Goal: Information Seeking & Learning: Learn about a topic

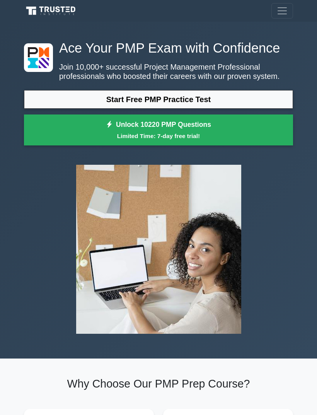
click at [73, 109] on link "Start Free PMP Practice Test" at bounding box center [158, 99] width 269 height 19
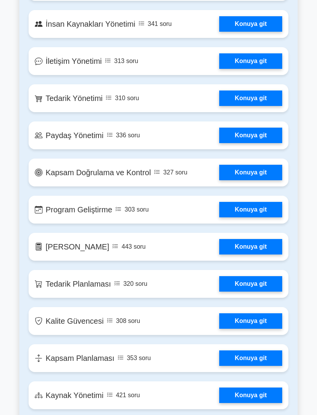
scroll to position [864, 0]
click at [255, 180] on link "Konuya git" at bounding box center [250, 172] width 63 height 15
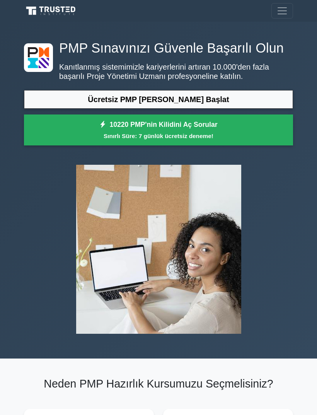
scroll to position [889, 0]
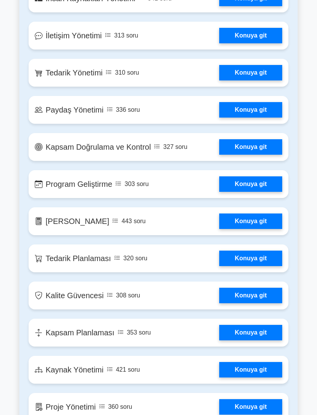
click at [257, 229] on link "Konuya git" at bounding box center [250, 220] width 63 height 15
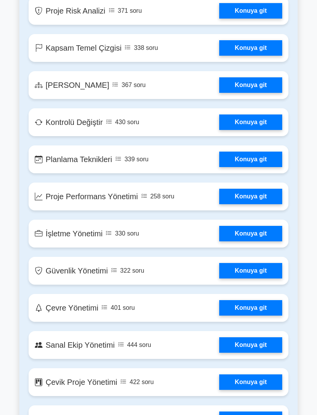
scroll to position [1424, 0]
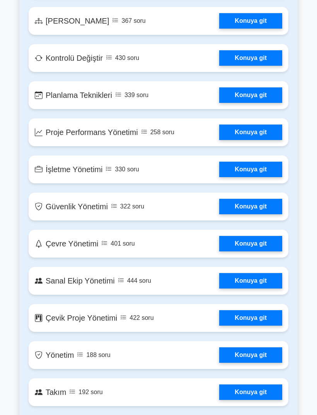
click at [256, 214] on link "Konuya git" at bounding box center [250, 206] width 63 height 15
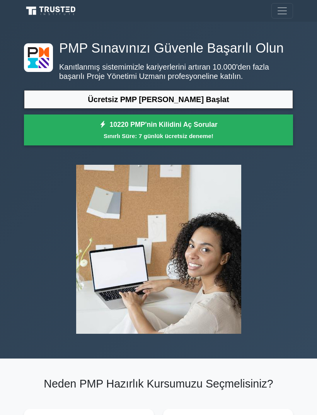
scroll to position [1449, 0]
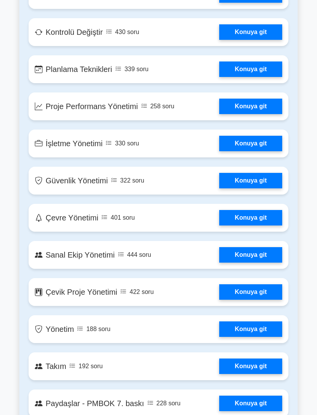
click at [243, 300] on link "Konuya git" at bounding box center [250, 291] width 63 height 15
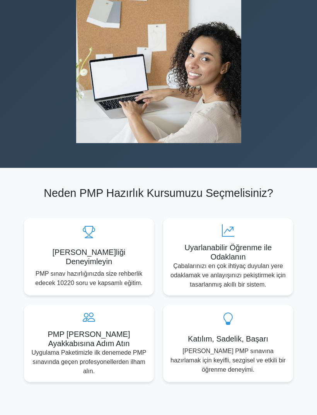
scroll to position [0, 0]
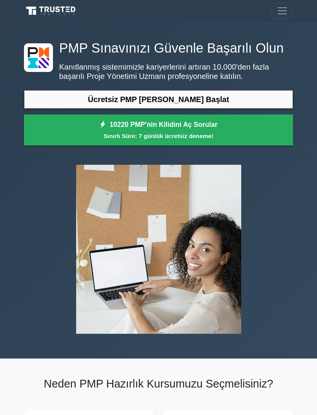
click at [225, 140] on small "Sınırlı Süre: 7 günlük ücretsiz deneme!" at bounding box center [159, 135] width 250 height 9
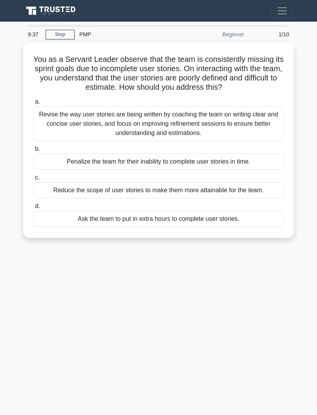
click at [278, 13] on span "Toggle navigation" at bounding box center [282, 11] width 12 height 12
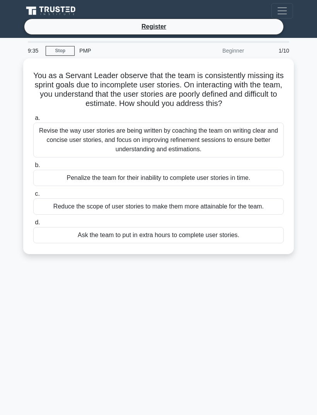
click at [283, 10] on span "Toggle navigation" at bounding box center [282, 11] width 12 height 12
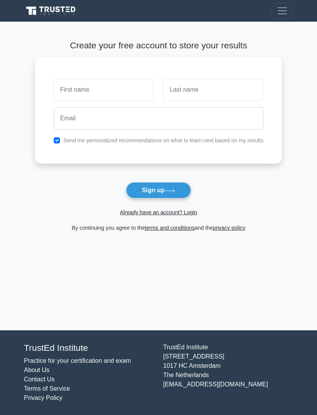
click at [110, 89] on input "text" at bounding box center [104, 89] width 100 height 22
type input "H"
click at [210, 86] on input "text" at bounding box center [213, 89] width 100 height 22
type input "S"
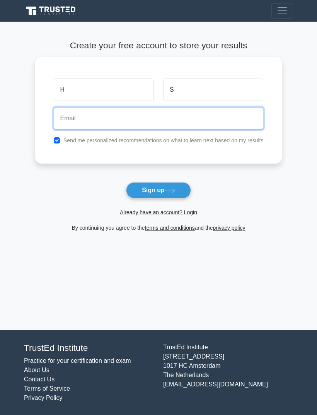
click at [184, 108] on input "email" at bounding box center [159, 118] width 210 height 22
type input "[EMAIL_ADDRESS][DOMAIN_NAME]"
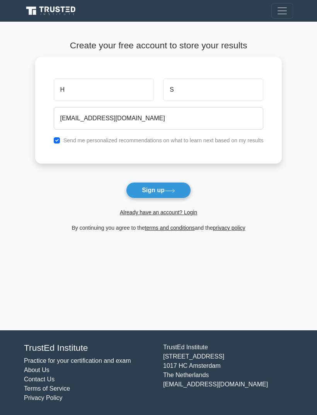
click at [170, 195] on button "Sign up" at bounding box center [158, 190] width 65 height 16
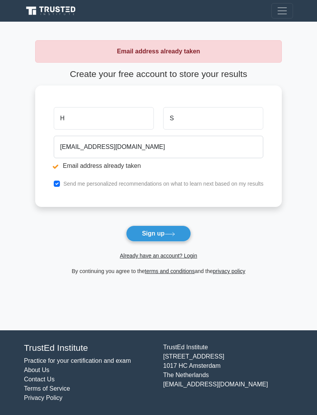
click at [113, 121] on input "H" at bounding box center [104, 118] width 100 height 22
type input "S"
click at [201, 116] on input "S" at bounding box center [213, 118] width 100 height 22
type input "H"
click at [186, 228] on button "Sign up" at bounding box center [158, 233] width 65 height 16
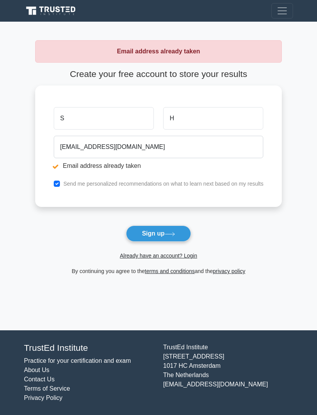
click at [279, 16] on span "Toggle navigation" at bounding box center [282, 11] width 12 height 12
click at [272, 13] on button "Toggle navigation" at bounding box center [282, 10] width 22 height 15
click at [271, 9] on button "Toggle navigation" at bounding box center [282, 10] width 22 height 15
click at [278, 10] on span "Toggle navigation" at bounding box center [282, 11] width 12 height 12
click at [277, 10] on span "Toggle navigation" at bounding box center [282, 11] width 12 height 12
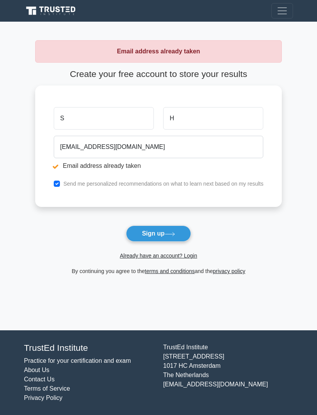
click at [183, 256] on link "Already have an account? Login" at bounding box center [158, 255] width 77 height 6
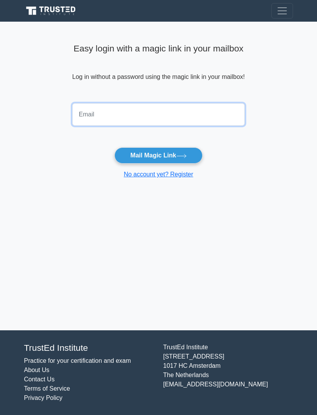
click at [216, 123] on input "email" at bounding box center [158, 114] width 172 height 22
type input "[EMAIL_ADDRESS][DOMAIN_NAME]"
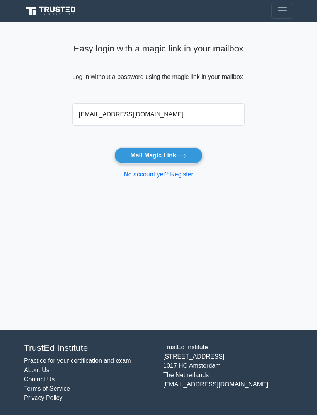
click at [188, 153] on button "Mail Magic Link" at bounding box center [158, 155] width 88 height 16
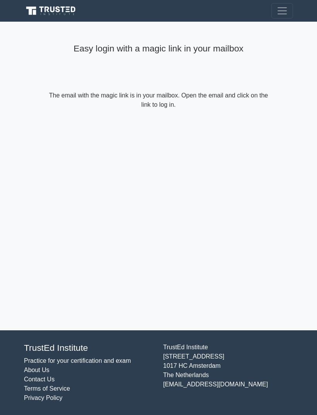
click at [278, 14] on span "Toggle navigation" at bounding box center [282, 11] width 12 height 12
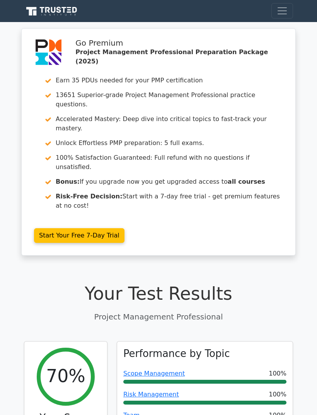
click at [100, 228] on link "Start Your Free 7-Day Trial" at bounding box center [79, 235] width 90 height 15
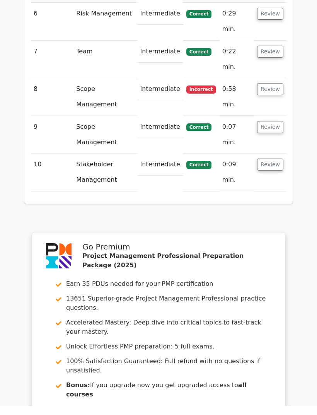
scroll to position [1290, 0]
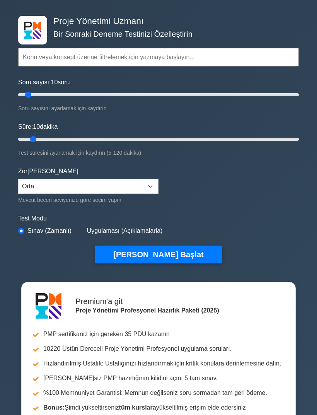
scroll to position [25, 0]
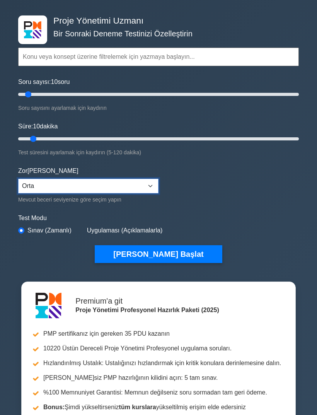
click at [138, 183] on select "Başlangıç Orta Uzman" at bounding box center [88, 186] width 140 height 15
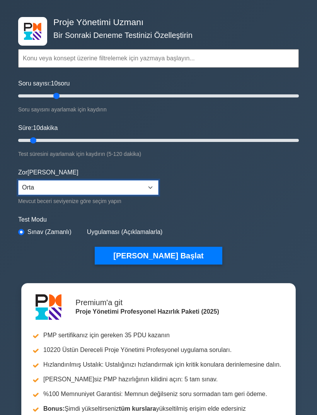
scroll to position [23, 0]
type input "20"
click at [197, 252] on button "[PERSON_NAME] Başlat" at bounding box center [158, 256] width 127 height 18
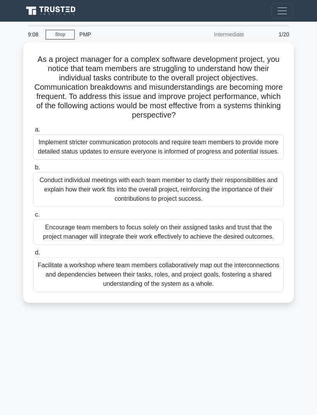
scroll to position [26, 0]
click at [56, 30] on link "Stop" at bounding box center [60, 35] width 29 height 10
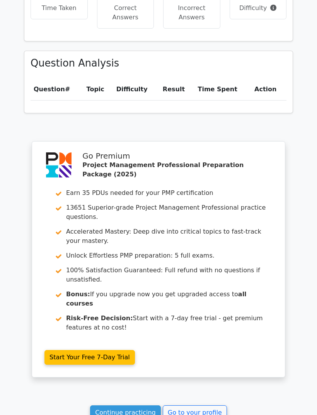
scroll to position [581, 0]
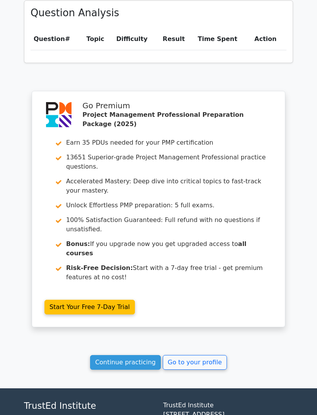
click at [151, 355] on link "Continue practicing" at bounding box center [125, 362] width 71 height 15
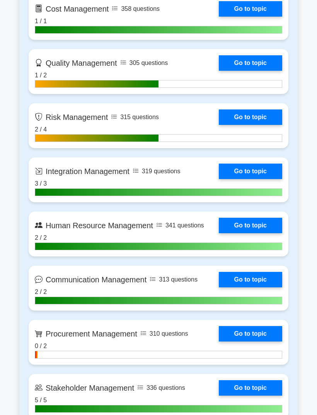
scroll to position [664, 0]
click at [257, 125] on link "Go to topic" at bounding box center [250, 116] width 63 height 15
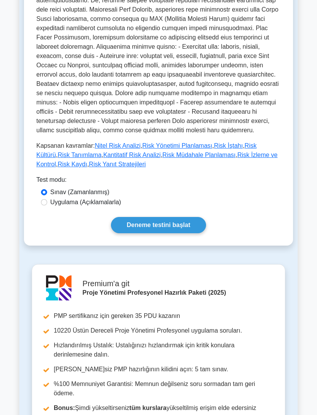
scroll to position [268, 0]
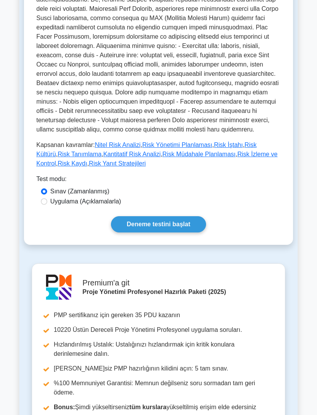
click at [192, 233] on link "Deneme testini başlat" at bounding box center [158, 225] width 95 height 16
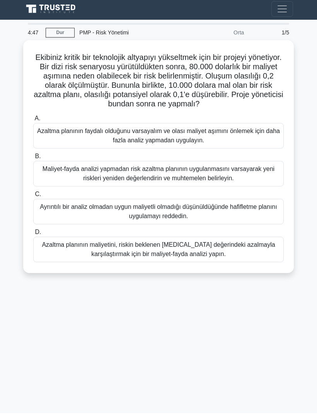
scroll to position [26, 0]
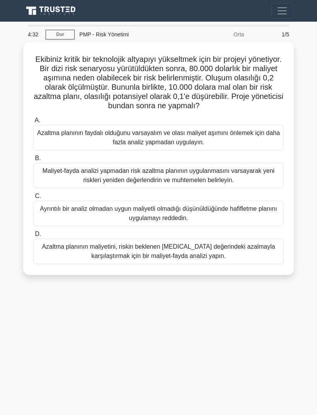
click at [215, 239] on div "Azaltma planının maliyetini, riskin beklenen parasal değerindeki azalmayla karş…" at bounding box center [158, 252] width 251 height 26
click at [33, 237] on input "D. Azaltma planının maliyetini, riskin beklenen parasal değerindeki azalmayla k…" at bounding box center [33, 234] width 0 height 5
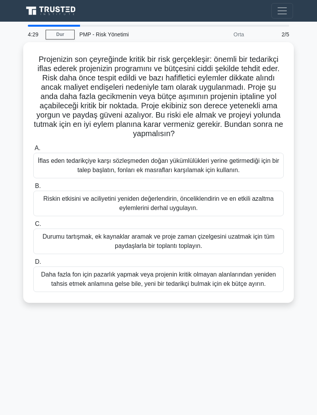
scroll to position [18, 0]
click at [228, 202] on div "Riskin etkisini ve aciliyetini yeniden değerlendirin, önceliklendirin ve en etk…" at bounding box center [158, 204] width 251 height 26
click at [33, 189] on input "B. Riskin etkisini ve aciliyetini yeniden değerlendirin, önceliklendirin ve en …" at bounding box center [33, 186] width 0 height 5
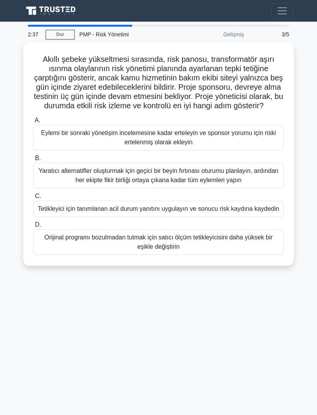
click at [210, 206] on div "Tetikleyici için tanımlanan acil durum yanıtını uygulayın ve sonucu risk kaydın…" at bounding box center [158, 209] width 251 height 16
click at [33, 199] on input "C. Tetikleyici için tanımlanan acil durum yanıtını uygulayın ve sonucu risk kay…" at bounding box center [33, 196] width 0 height 5
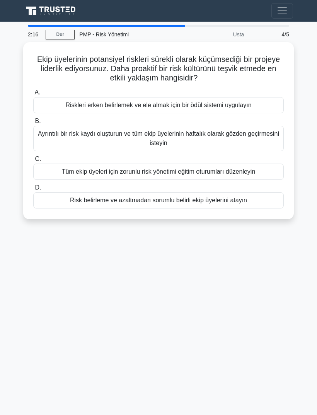
click at [257, 164] on div "Tüm ekip üyeleri için zorunlu risk yönetimi eğitim oturumları düzenleyin" at bounding box center [158, 172] width 251 height 16
click at [33, 157] on input "C. Tüm ekip üyeleri için zorunlu risk yönetimi eğitim oturumları düzenleyin" at bounding box center [33, 159] width 0 height 5
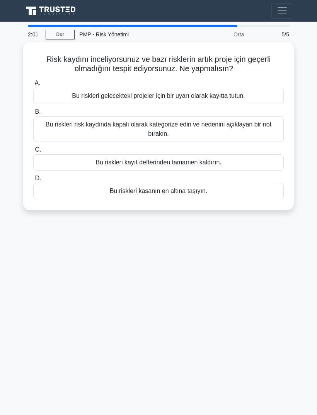
click at [262, 116] on div "Bu riskleri risk kaydında kapalı olarak kategorize edin ve nedenini açıklayan b…" at bounding box center [158, 129] width 251 height 26
click at [33, 113] on input "B. Bu riskleri risk kaydında kapalı olarak kategorize edin ve nedenini açıklaya…" at bounding box center [33, 111] width 0 height 5
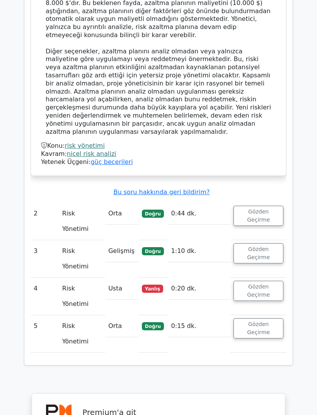
scroll to position [1012, 0]
click at [263, 281] on button "Gözden Geçirme" at bounding box center [259, 291] width 50 height 20
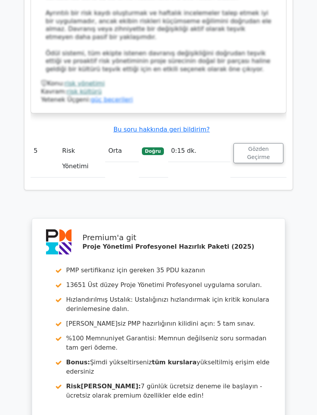
scroll to position [1657, 0]
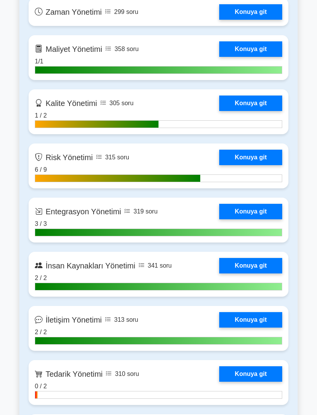
scroll to position [633, 0]
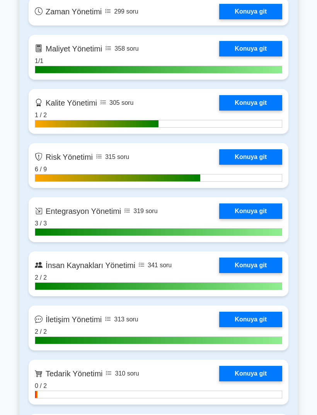
click at [268, 111] on link "Konuya git" at bounding box center [250, 102] width 63 height 15
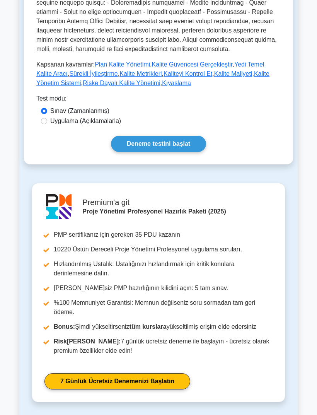
scroll to position [348, 0]
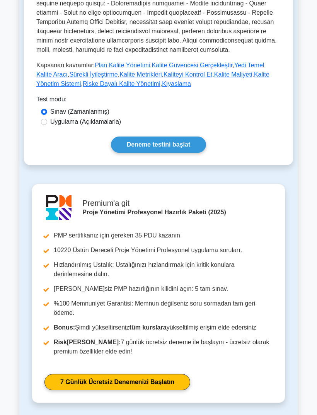
click at [175, 153] on link "Deneme testini başlat" at bounding box center [158, 145] width 95 height 16
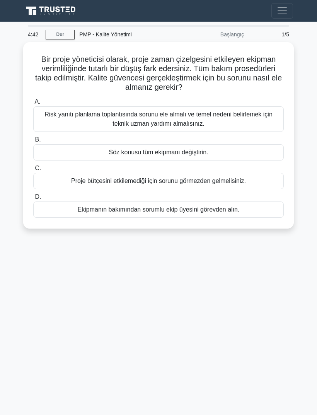
click at [257, 123] on div "Risk yanıtı planlama toplantısında sorunu ele almalı ve temel nedeni belirlemek…" at bounding box center [158, 119] width 251 height 26
click at [33, 104] on input "A. Risk yanıtı planlama toplantısında sorunu ele almalı ve temel nedeni belirle…" at bounding box center [33, 101] width 0 height 5
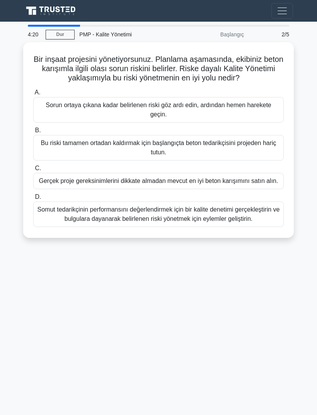
click at [194, 227] on div "Somut tedarikçinin performansını değerlendirmek için bir kalite denetimi gerçek…" at bounding box center [158, 214] width 251 height 26
click at [33, 199] on input "D. Somut tedarikçinin performansını değerlendirmek için bir kalite denetimi ger…" at bounding box center [33, 196] width 0 height 5
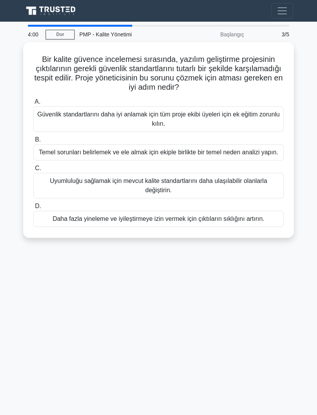
click at [222, 157] on div "Temel sorunları belirlemek ve ele almak için ekiple birlikte bir temel neden an…" at bounding box center [158, 152] width 251 height 16
click at [33, 142] on input "B. Temel sorunları belirlemek ve ele almak için ekiple birlikte bir temel neden…" at bounding box center [33, 139] width 0 height 5
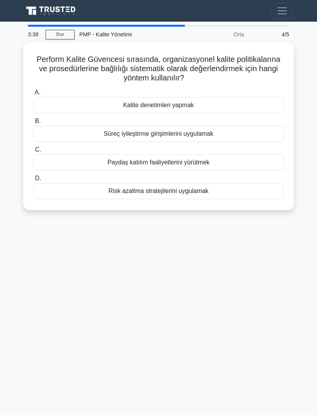
click at [255, 107] on div "Kalite denetimleri yapmak" at bounding box center [158, 105] width 251 height 16
click at [33, 95] on input "A. Kalite denetimleri yapmak" at bounding box center [33, 92] width 0 height 5
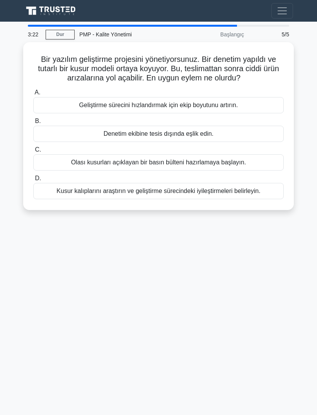
click at [147, 199] on div "Kusur kalıplarını araştırın ve geliştirme sürecindeki iyileştirmeleri belirleyi…" at bounding box center [158, 191] width 251 height 16
click at [33, 181] on input "D. Kusur kalıplarını araştırın ve geliştirme sürecindeki iyileştirmeleri belirl…" at bounding box center [33, 178] width 0 height 5
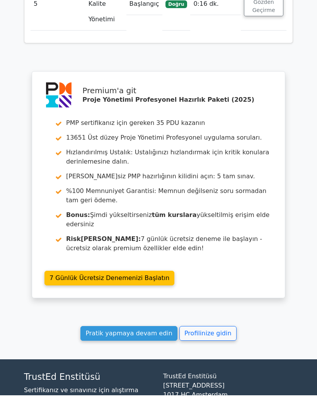
scroll to position [1222, 0]
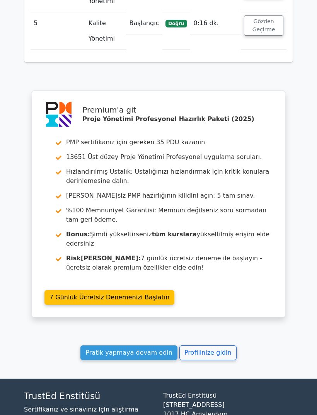
click at [132, 346] on link "Pratik yapmaya devam edin" at bounding box center [128, 353] width 97 height 15
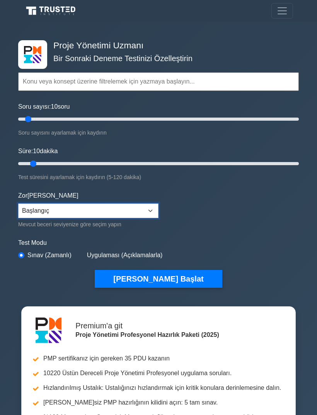
click at [139, 208] on select "Başlangıç Orta Uzman" at bounding box center [88, 210] width 140 height 15
select select "intermediate"
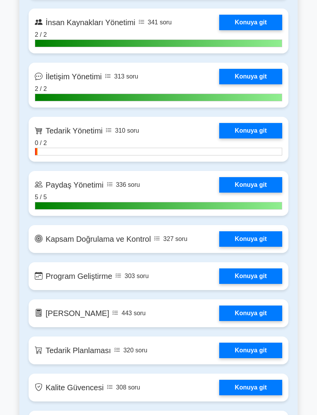
scroll to position [877, 0]
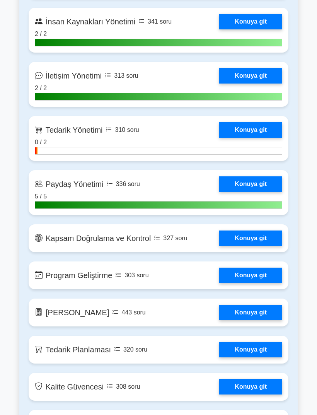
click at [264, 138] on link "Konuya git" at bounding box center [250, 129] width 63 height 15
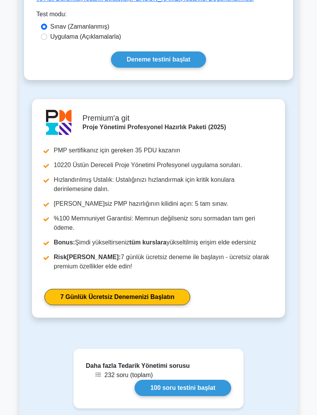
scroll to position [441, 0]
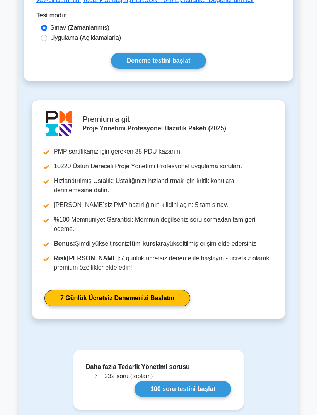
click at [181, 69] on link "Deneme testini başlat" at bounding box center [158, 61] width 95 height 16
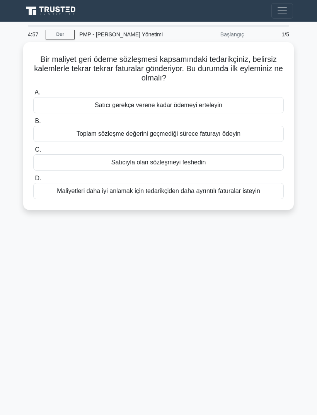
click at [234, 37] on div "Başlangıç" at bounding box center [215, 34] width 68 height 15
click at [183, 195] on div "Maliyetleri daha iyi anlamak için tedarikçiden daha ayrıntılı faturalar isteyin" at bounding box center [158, 191] width 251 height 16
click at [33, 181] on input "D. Maliyetleri daha iyi anlamak için tedarikçiden daha ayrıntılı faturalar iste…" at bounding box center [33, 178] width 0 height 5
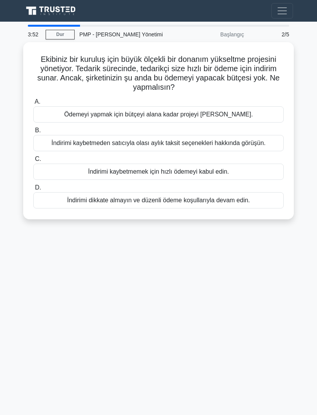
click at [242, 148] on div "İndirimi kaybetmeden satıcıyla olası aylık taksit seçenekleri hakkında görüşün." at bounding box center [158, 143] width 251 height 16
click at [33, 133] on input "B. İndirimi kaybetmeden satıcıyla olası aylık taksit seçenekleri hakkında görüş…" at bounding box center [33, 130] width 0 height 5
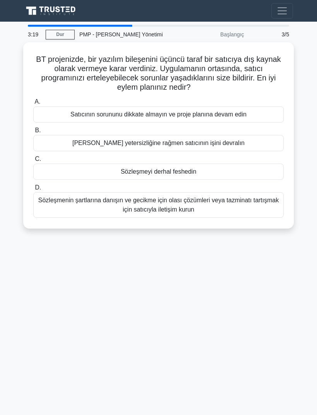
click at [181, 206] on div "Sözleşmenin şartlarına danışın ve gecikme için olası çözümleri veya tazminatı t…" at bounding box center [158, 205] width 251 height 26
click at [33, 190] on input "D. Sözleşmenin şartlarına danışın ve gecikme için olası çözümleri veya tazminat…" at bounding box center [33, 187] width 0 height 5
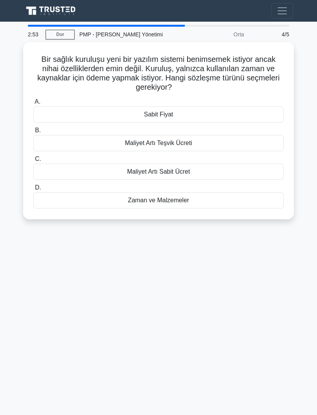
click at [216, 202] on div "Zaman ve Malzemeler" at bounding box center [158, 200] width 251 height 16
click at [33, 190] on input "D. Zaman ve Malzemeler" at bounding box center [33, 187] width 0 height 5
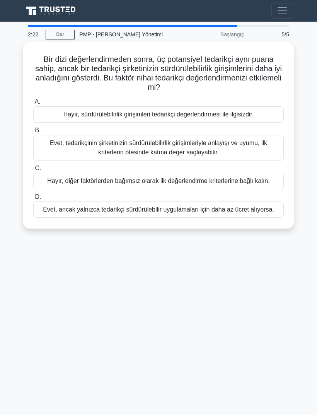
click at [228, 152] on div "Evet, tedarikçinin şirketinizin sürdürülebilirlik girişimleriyle anlayışı ve uy…" at bounding box center [158, 148] width 251 height 26
click at [33, 133] on input "B. Evet, tedarikçinin şirketinizin sürdürülebilirlik girişimleriyle anlayışı ve…" at bounding box center [33, 130] width 0 height 5
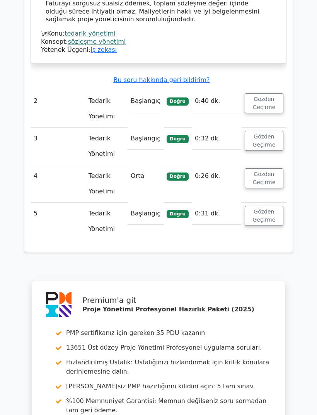
scroll to position [988, 0]
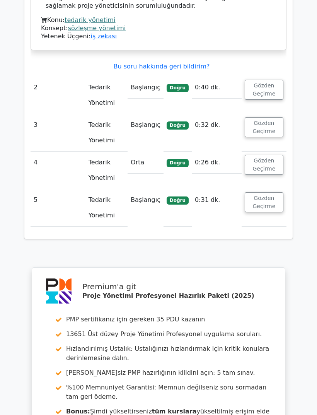
click at [267, 155] on button "Gözden Geçirme" at bounding box center [264, 165] width 39 height 20
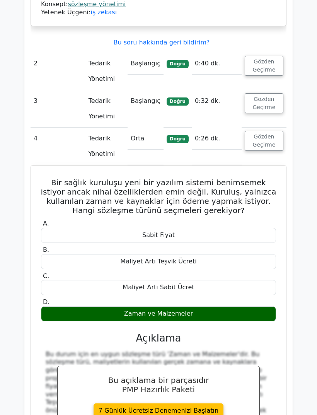
scroll to position [1006, 0]
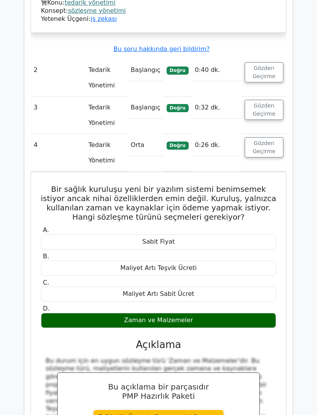
click at [273, 137] on button "Gözden Geçirme" at bounding box center [264, 147] width 39 height 20
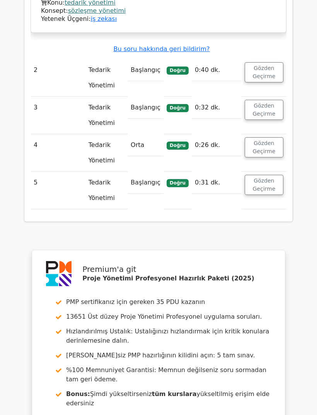
click at [264, 175] on button "Gözden Geçirme" at bounding box center [264, 185] width 39 height 20
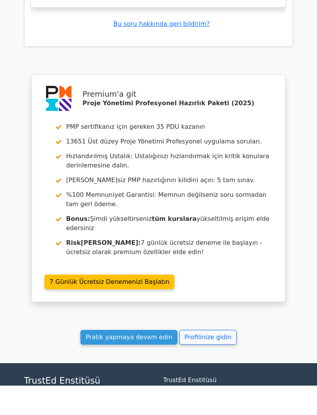
scroll to position [1499, 0]
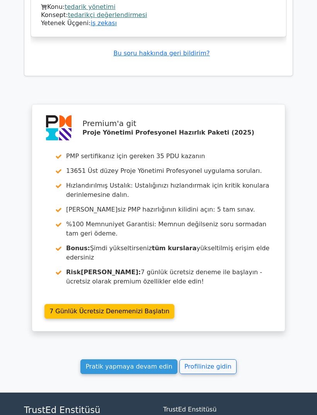
click at [136, 360] on link "Pratik yapmaya devam edin" at bounding box center [128, 367] width 97 height 15
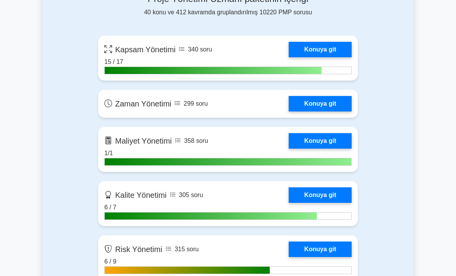
scroll to position [552, 0]
